Goal: Navigation & Orientation: Find specific page/section

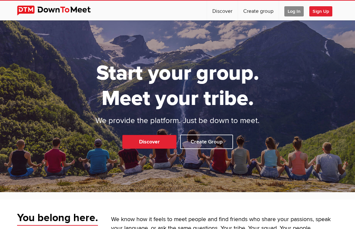
click at [164, 145] on link "Discover" at bounding box center [149, 142] width 54 height 14
select select "null"
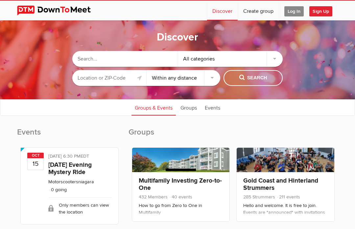
click at [125, 82] on input "text" at bounding box center [109, 78] width 74 height 16
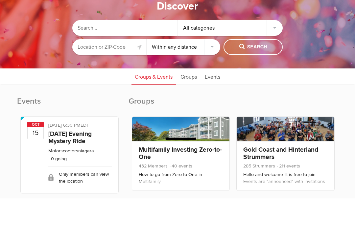
type input "29212"
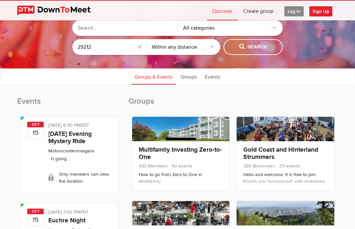
click at [262, 44] on span "Search" at bounding box center [253, 46] width 28 height 7
click at [213, 49] on select "Within 10 miles Within 25 miles Within 50 miles Within 100 miles Within any dis…" at bounding box center [183, 47] width 74 height 16
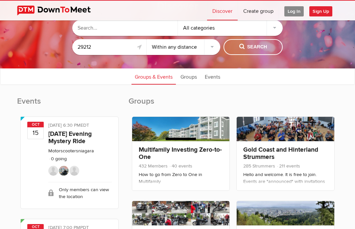
select select "10"
click at [260, 47] on span "Search" at bounding box center [253, 46] width 28 height 7
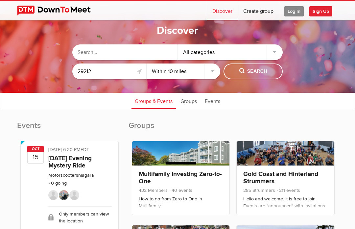
scroll to position [11, 0]
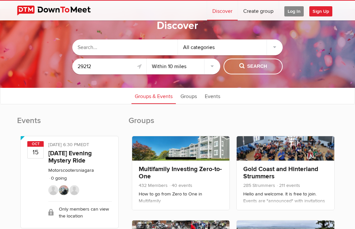
click at [282, 46] on div "All categories" at bounding box center [230, 47] width 105 height 16
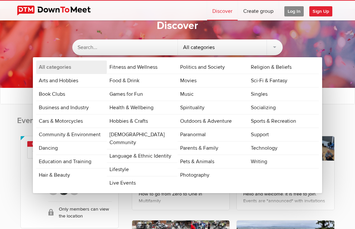
click at [272, 105] on link "Socializing" at bounding box center [283, 107] width 71 height 13
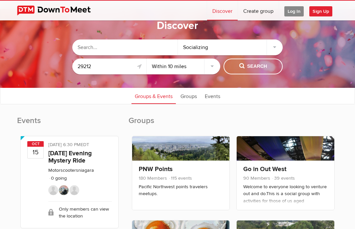
click at [257, 63] on span "Search" at bounding box center [253, 66] width 28 height 7
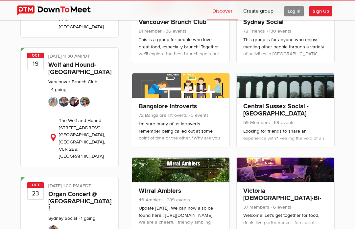
scroll to position [242, 0]
